Goal: Browse casually

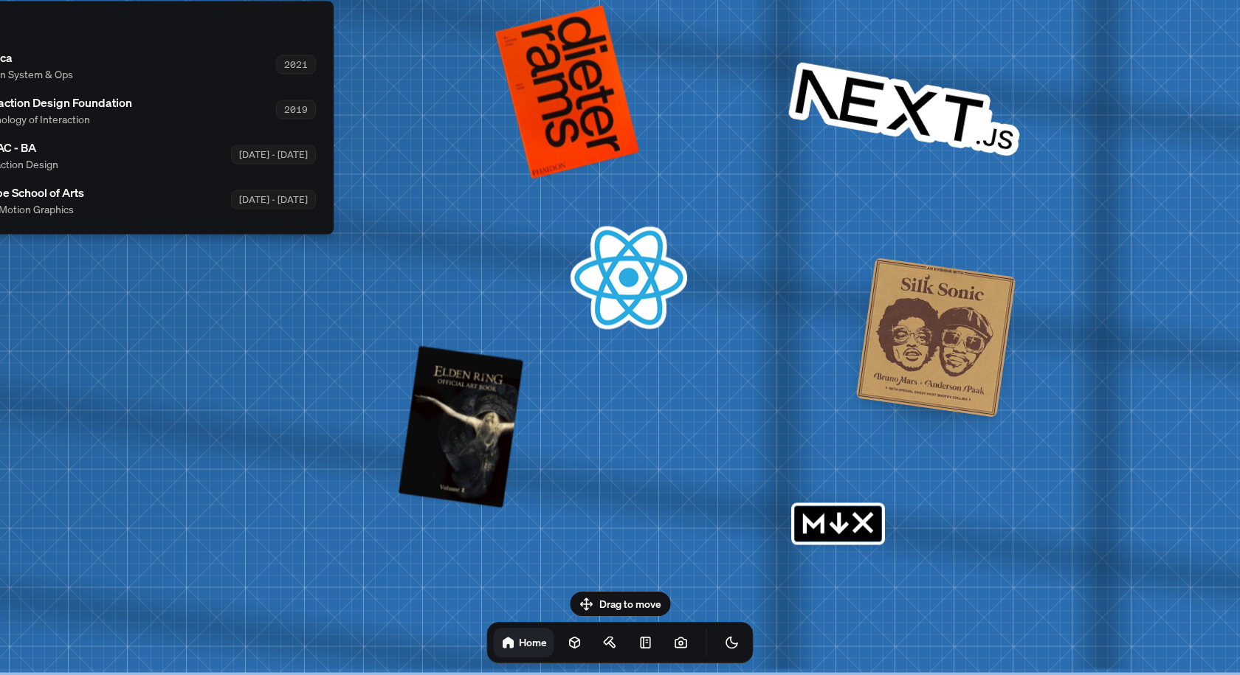
drag, startPoint x: 644, startPoint y: 366, endPoint x: 137, endPoint y: 255, distance: 519.0
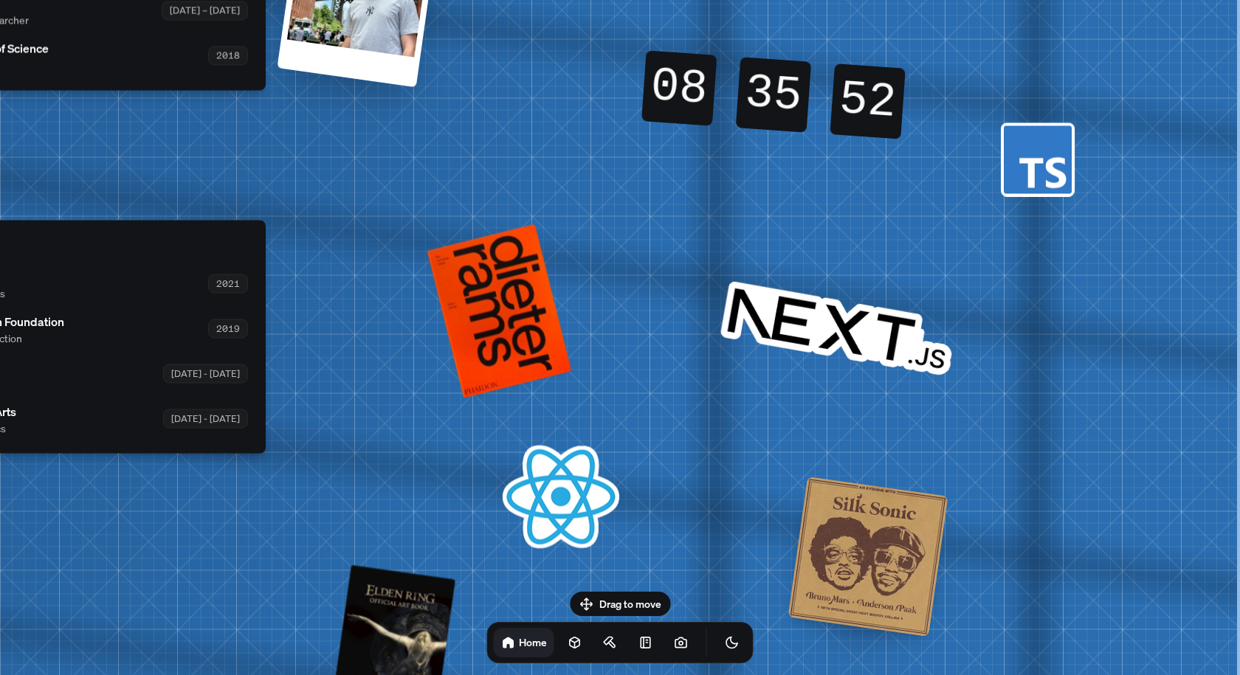
drag, startPoint x: 623, startPoint y: 191, endPoint x: 361, endPoint y: 400, distance: 335.1
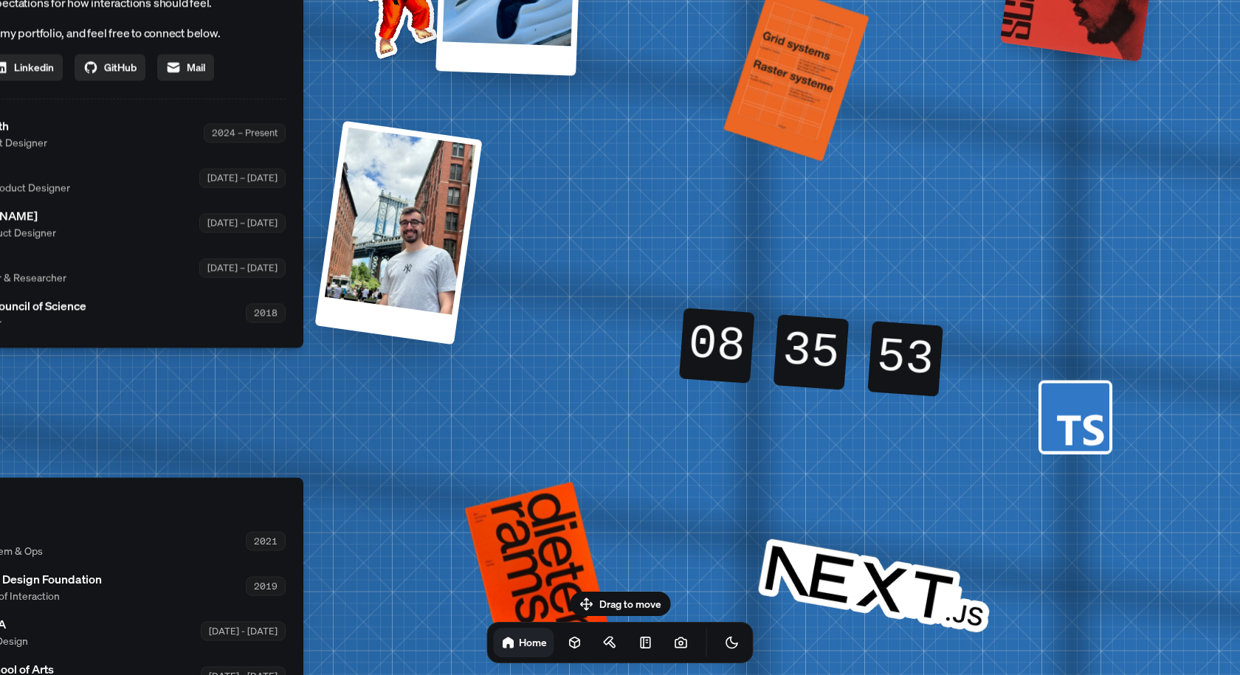
drag, startPoint x: 610, startPoint y: 196, endPoint x: 650, endPoint y: 450, distance: 257.6
click at [649, 456] on div "[PERSON_NAME] [PERSON_NAME] Design Engineer Welcome to my space on the internet…" at bounding box center [96, 134] width 2208 height 1934
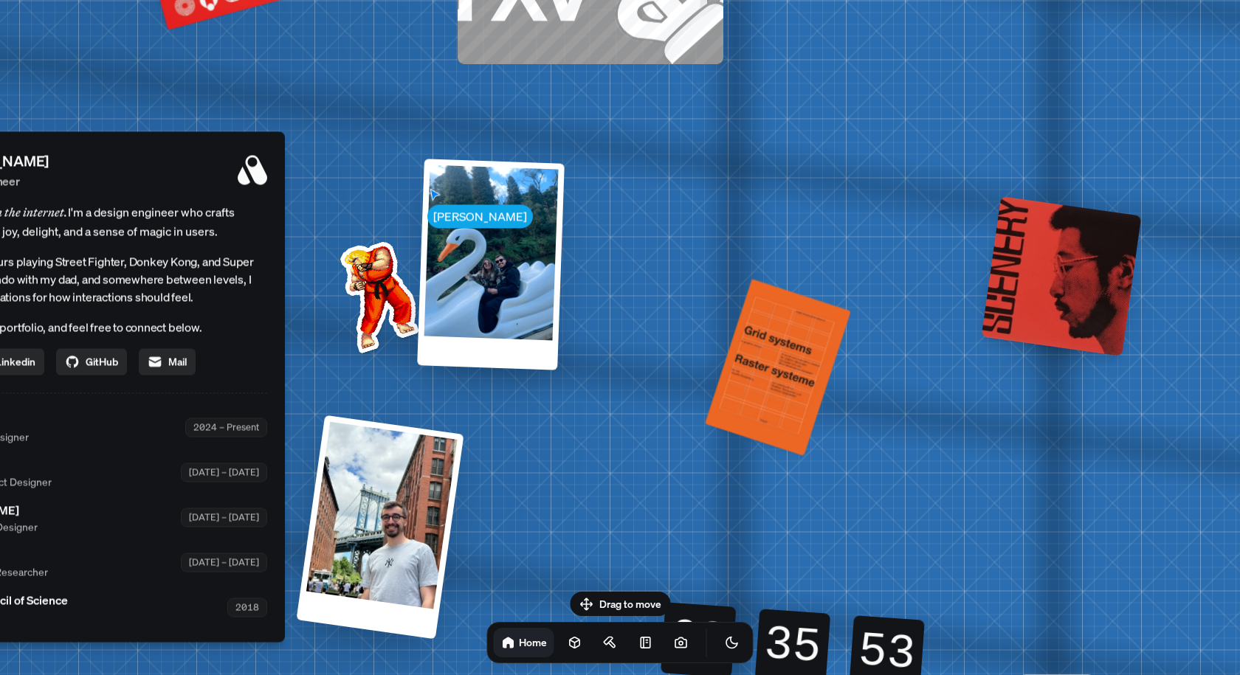
drag, startPoint x: 646, startPoint y: 254, endPoint x: 539, endPoint y: 366, distance: 155.1
click at [624, 476] on div "[PERSON_NAME] [PERSON_NAME] Design Engineer Welcome to my space on the internet…" at bounding box center [78, 428] width 2208 height 1934
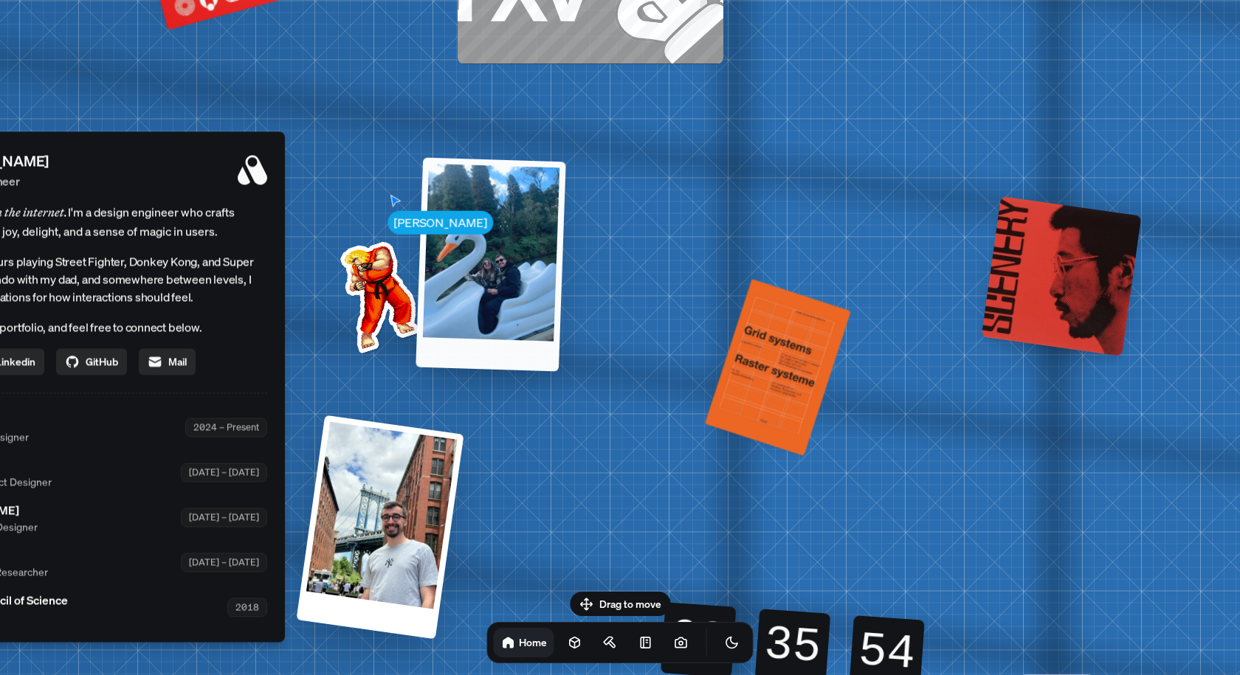
click at [498, 255] on div at bounding box center [491, 264] width 150 height 214
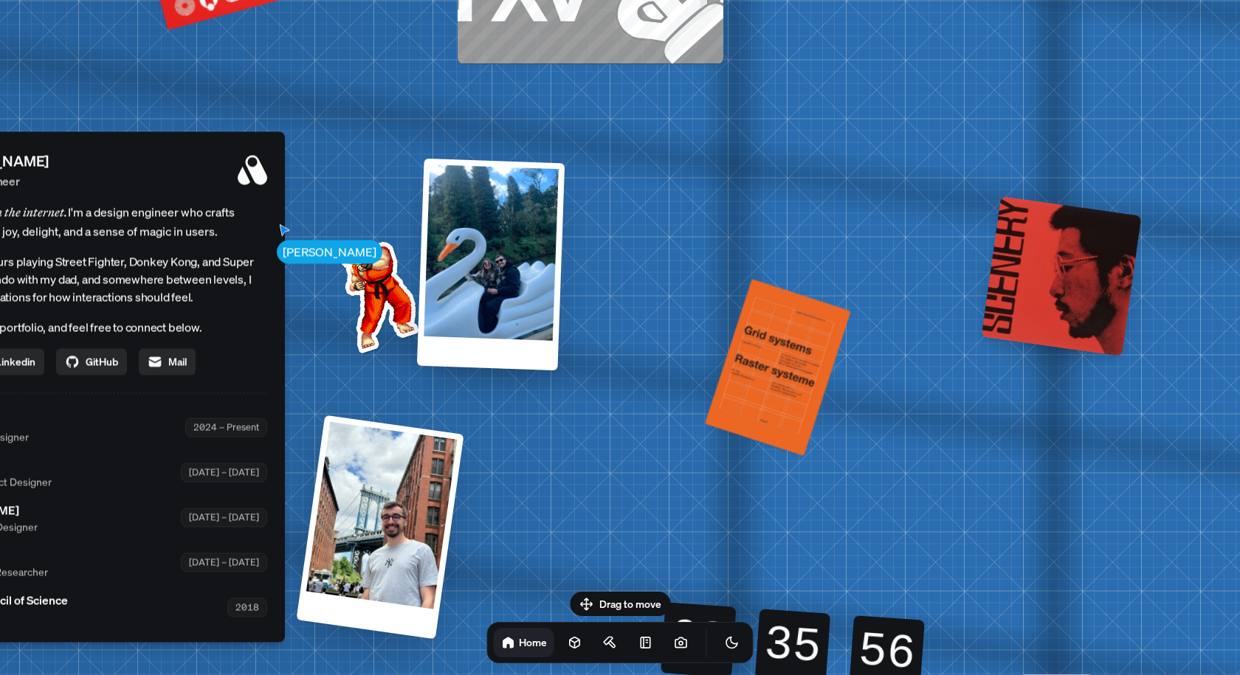
drag, startPoint x: 415, startPoint y: 263, endPoint x: 507, endPoint y: 352, distance: 128.4
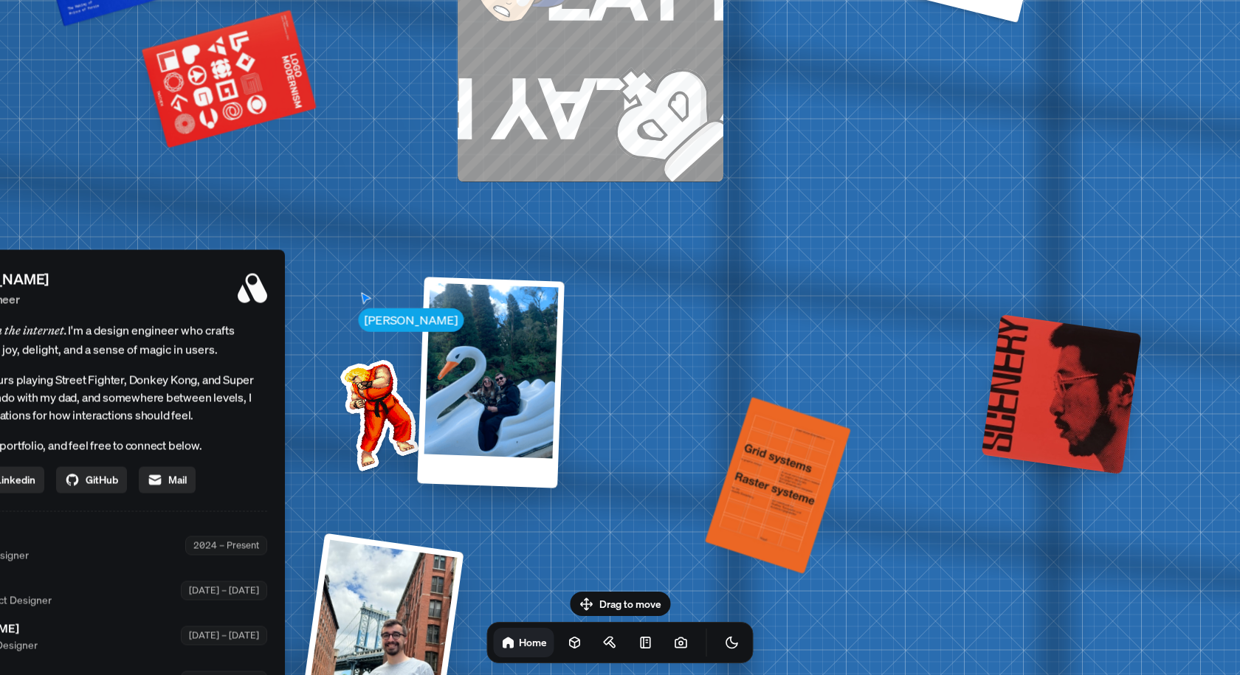
click at [1069, 391] on div at bounding box center [1062, 394] width 160 height 160
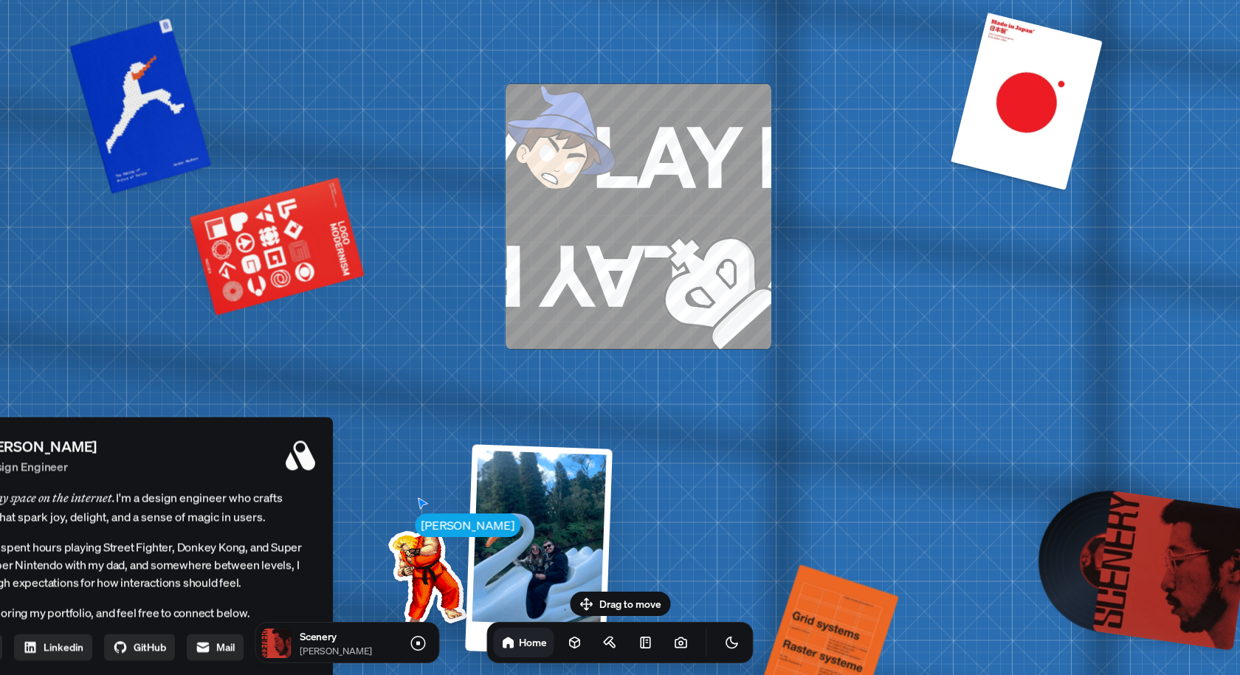
drag, startPoint x: 822, startPoint y: 232, endPoint x: 870, endPoint y: 399, distance: 174.3
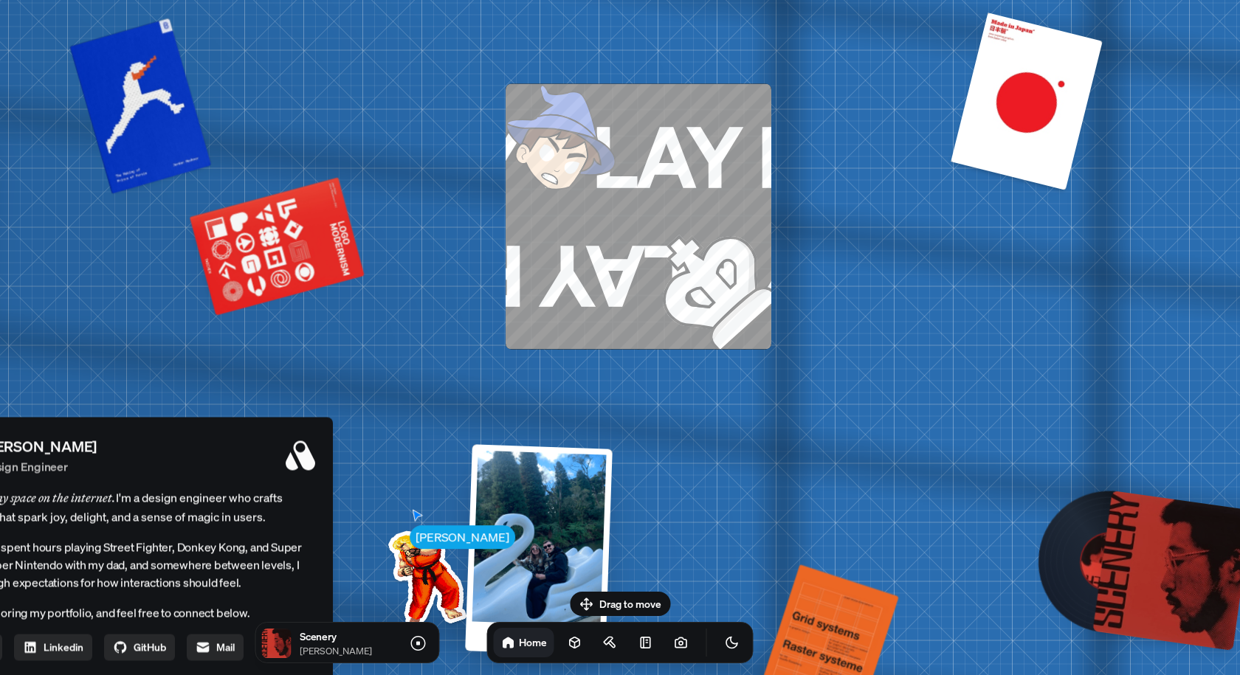
click at [1074, 559] on div at bounding box center [1109, 561] width 107 height 107
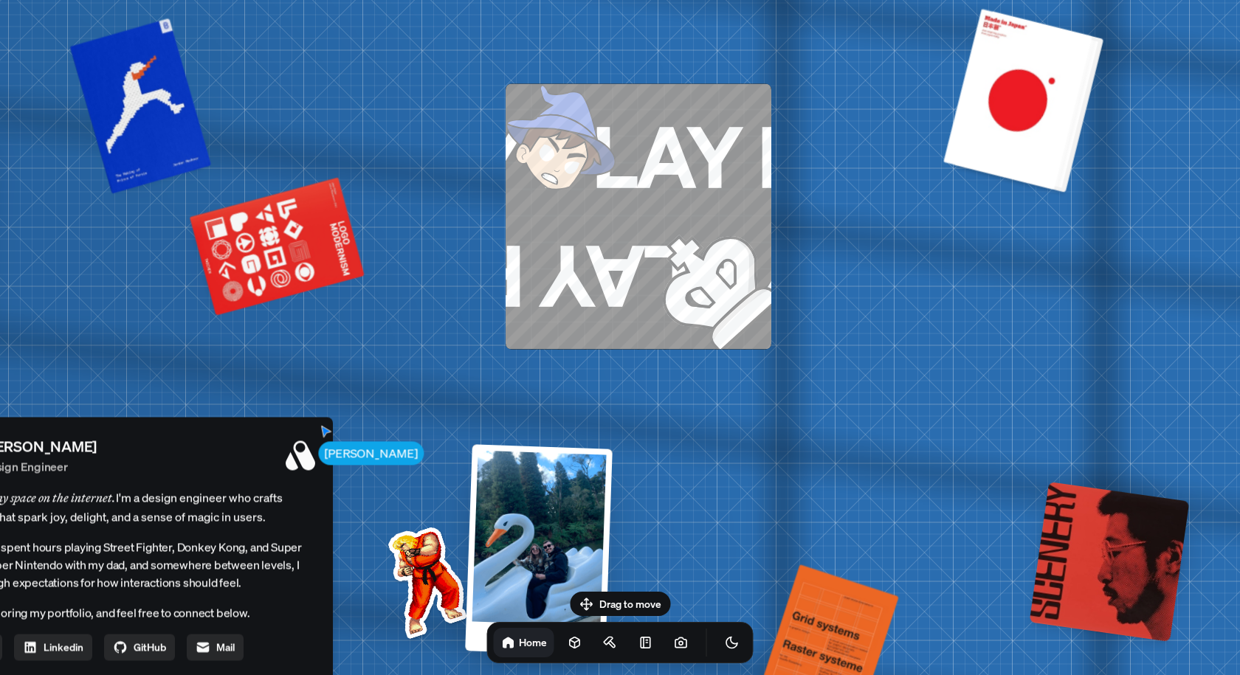
click at [1035, 145] on div at bounding box center [1023, 100] width 149 height 181
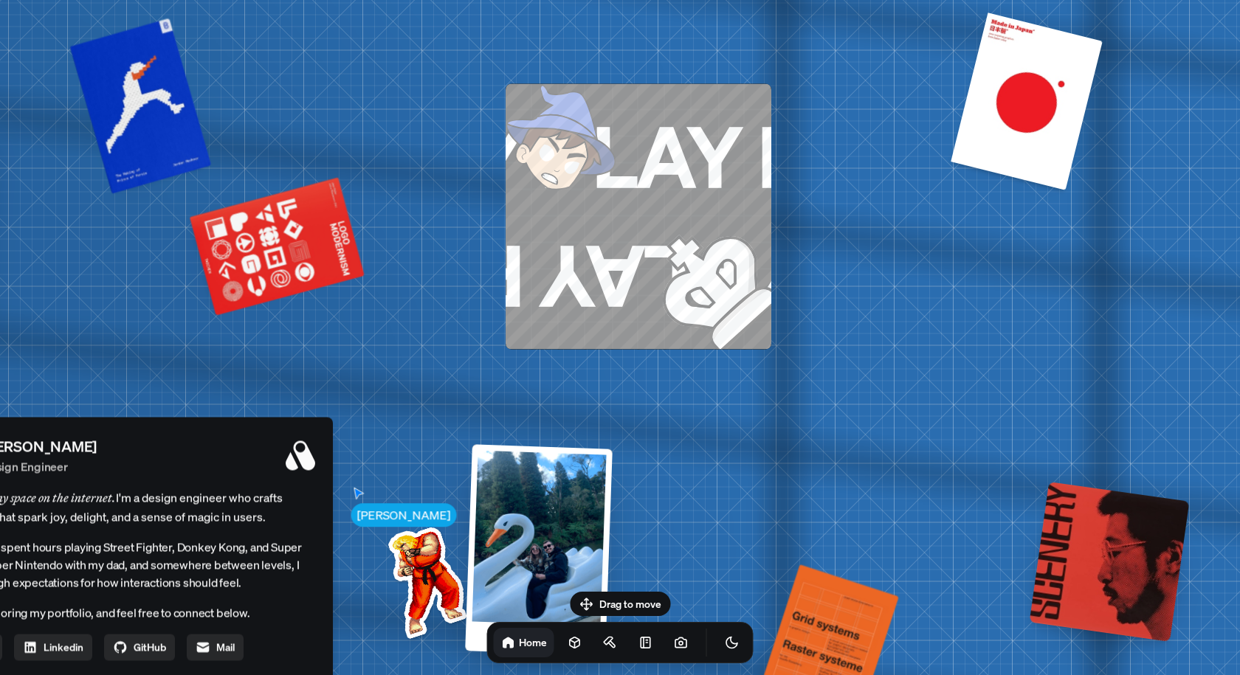
click at [615, 220] on img at bounding box center [688, 263] width 165 height 172
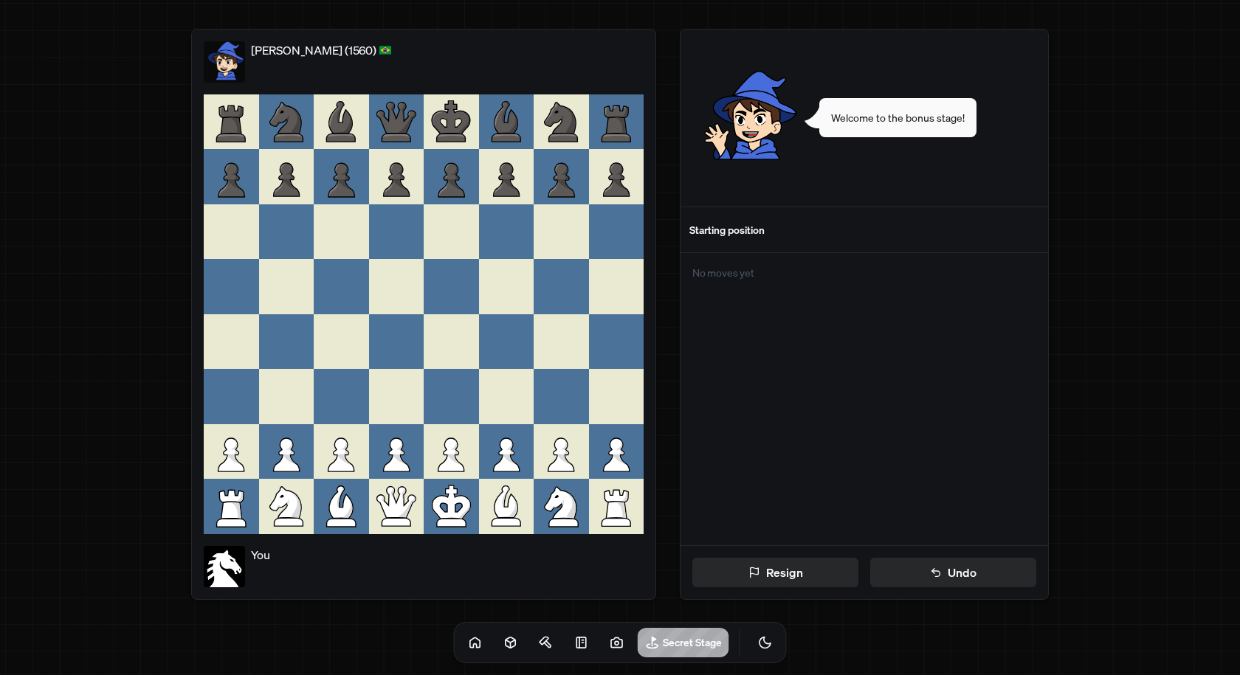
click at [1099, 187] on div "[PERSON_NAME] (1560) You Resign Undo Welcome to the bonus stage! Starting posit…" at bounding box center [619, 314] width 1033 height 607
drag, startPoint x: 106, startPoint y: 204, endPoint x: 438, endPoint y: 357, distance: 365.3
click at [118, 208] on div "[PERSON_NAME] (1560) You Resign Undo Welcome to the bonus stage! Starting posit…" at bounding box center [619, 314] width 1033 height 607
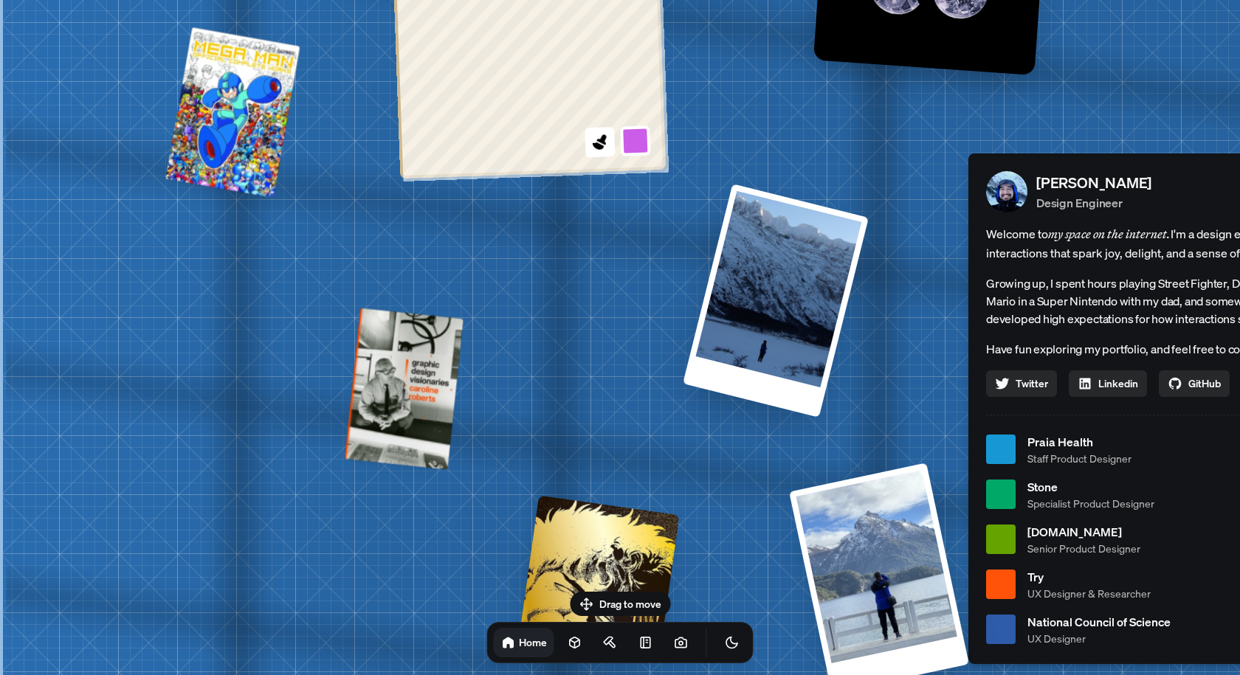
drag, startPoint x: 108, startPoint y: 311, endPoint x: 695, endPoint y: 568, distance: 640.9
click at [696, 569] on div "[PERSON_NAME] [PERSON_NAME] Design Engineer Welcome to my space on the internet…" at bounding box center [1181, 450] width 2208 height 1934
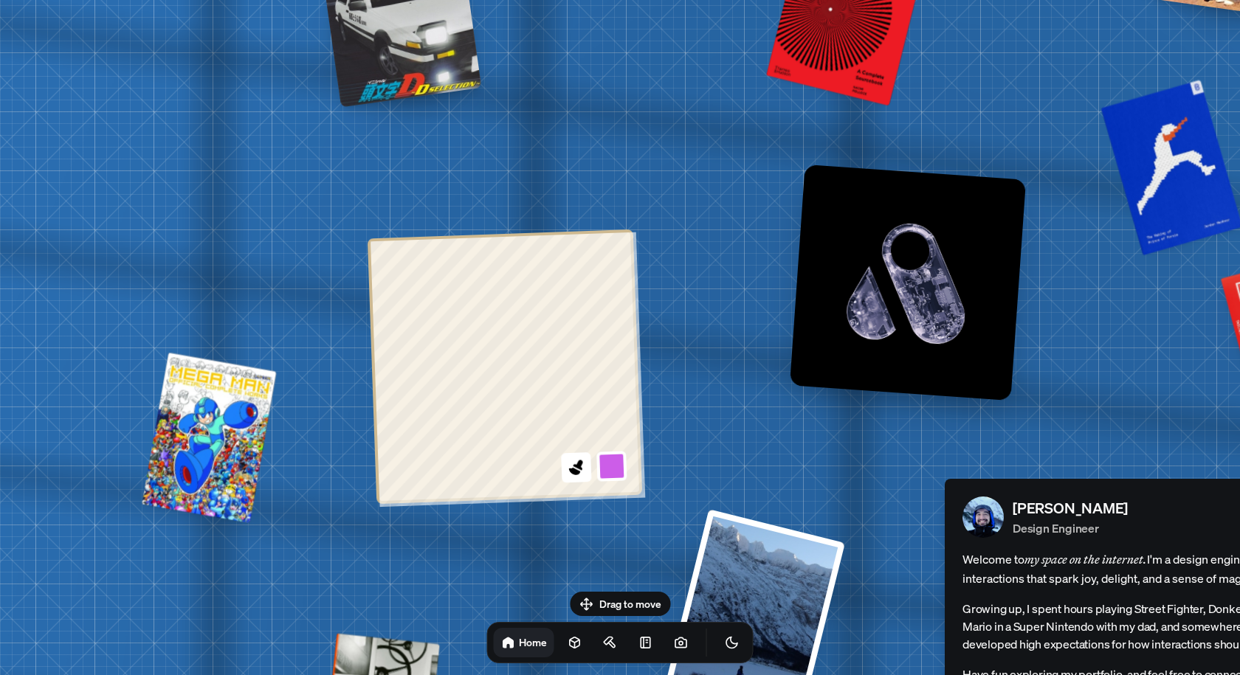
drag, startPoint x: 671, startPoint y: 232, endPoint x: 558, endPoint y: 100, distance: 173.8
